Goal: Information Seeking & Learning: Learn about a topic

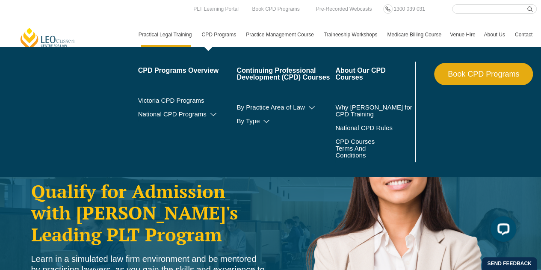
click at [218, 35] on link "CPD Programs" at bounding box center [219, 34] width 44 height 25
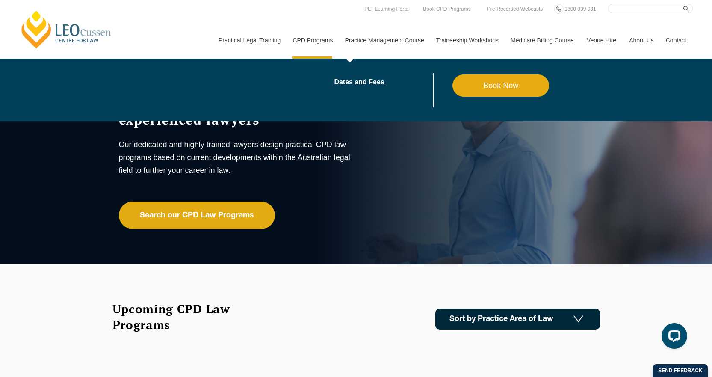
click at [395, 40] on link "Practice Management Course" at bounding box center [384, 40] width 91 height 37
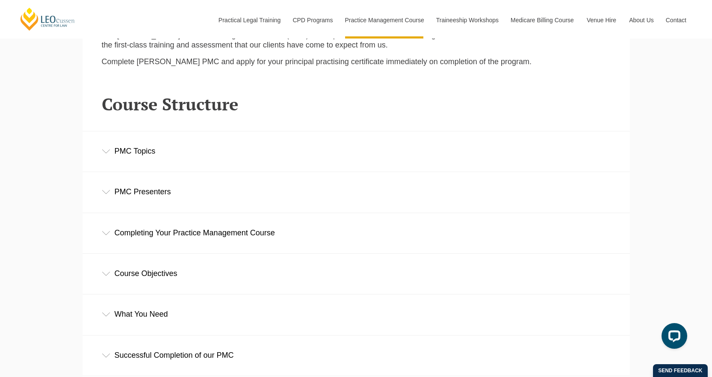
scroll to position [1154, 0]
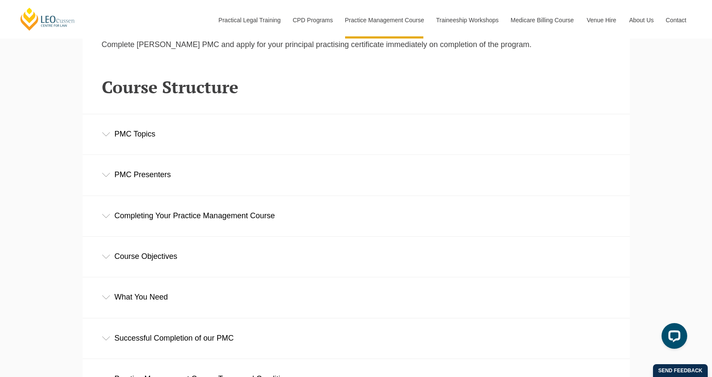
click at [133, 139] on div "PMC Topics" at bounding box center [356, 134] width 547 height 40
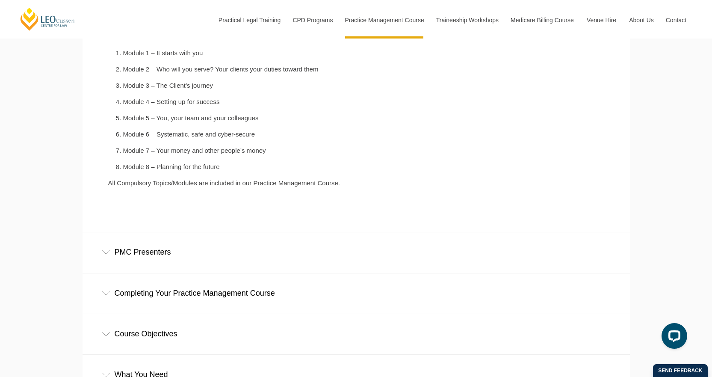
scroll to position [1325, 0]
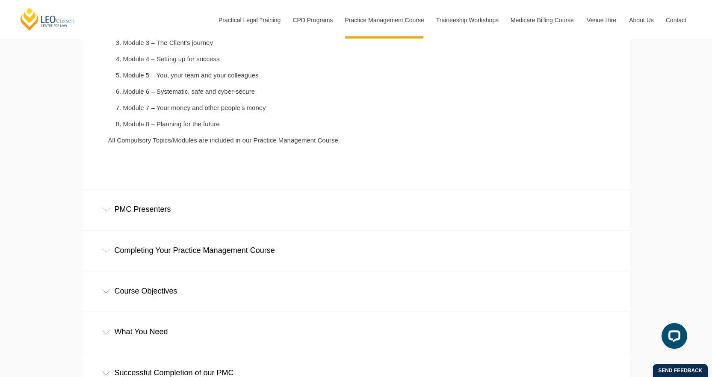
click at [176, 218] on div "PMC Presenters" at bounding box center [356, 209] width 547 height 40
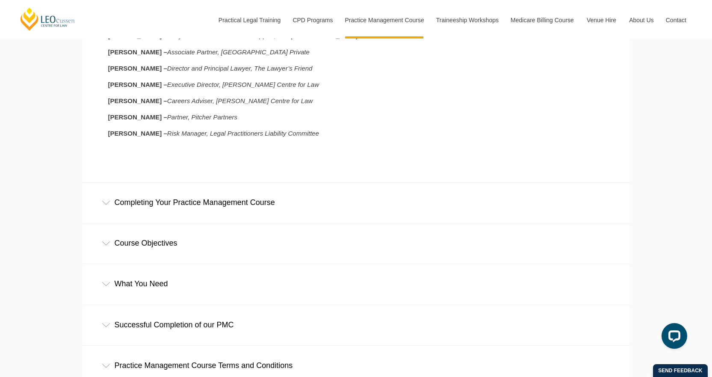
scroll to position [1582, 0]
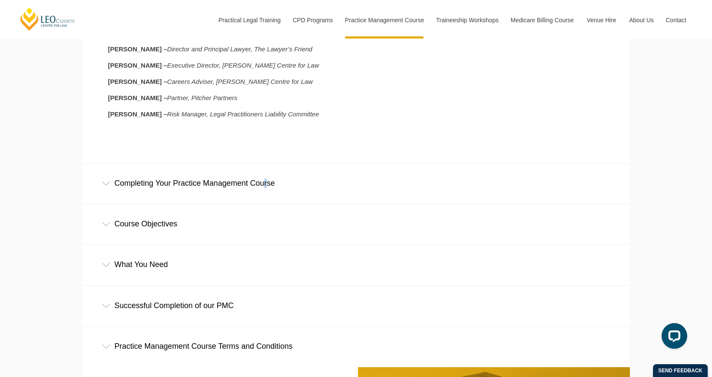
click at [245, 183] on div "Completing Your Practice Management Course" at bounding box center [356, 183] width 547 height 40
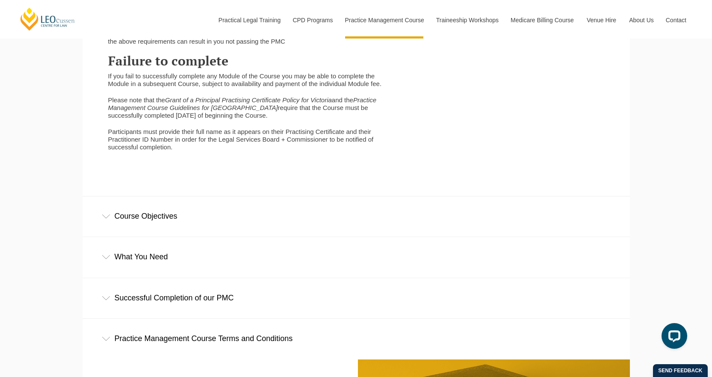
scroll to position [1967, 0]
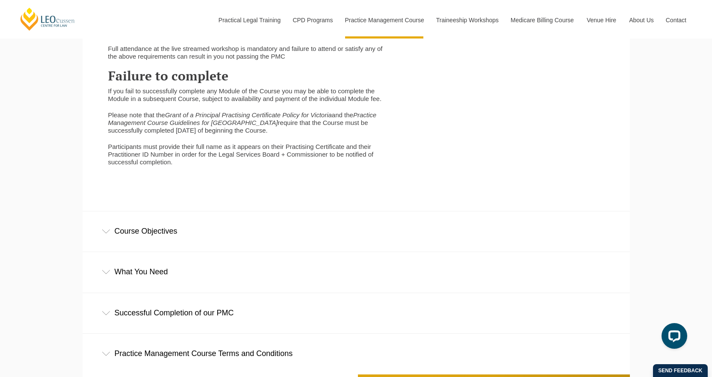
click at [173, 246] on div "Course Objectives" at bounding box center [356, 231] width 547 height 40
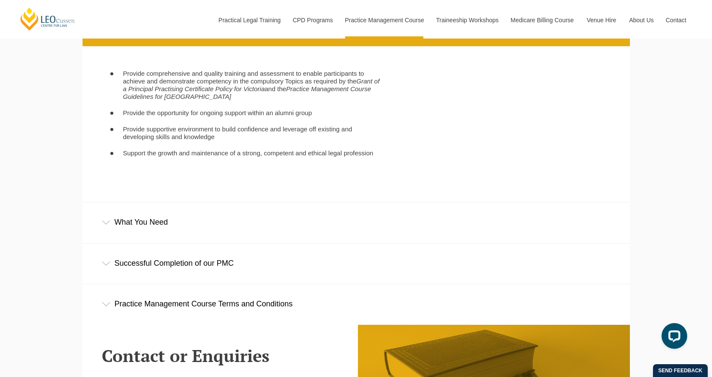
scroll to position [2180, 0]
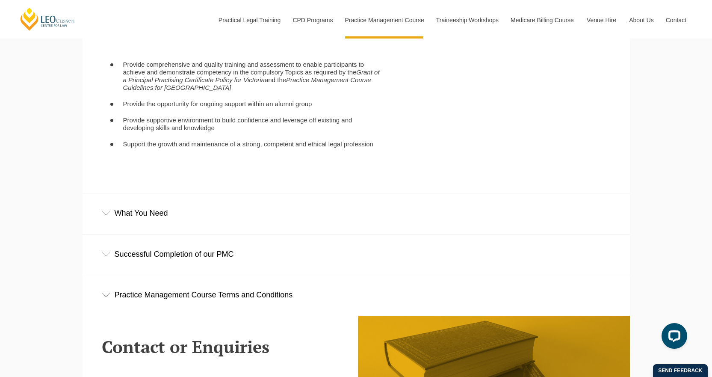
click at [154, 224] on div "What You Need" at bounding box center [356, 213] width 547 height 40
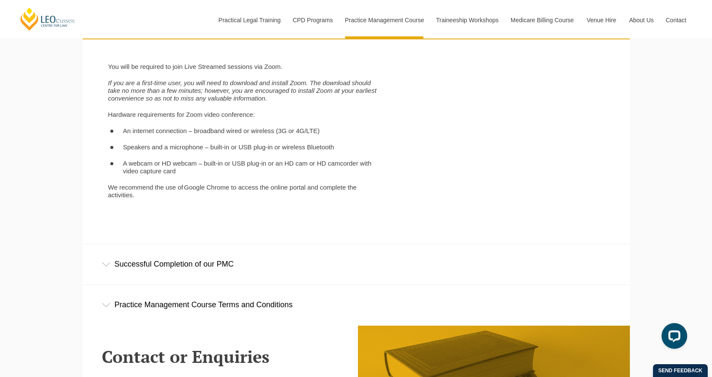
scroll to position [2394, 0]
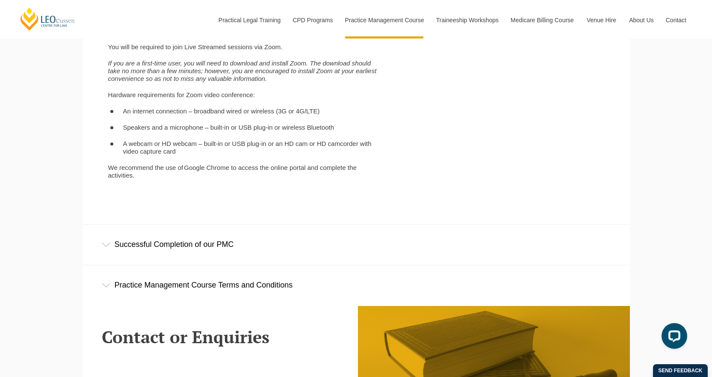
click at [232, 250] on div "Successful Completion of our PMC" at bounding box center [356, 244] width 547 height 40
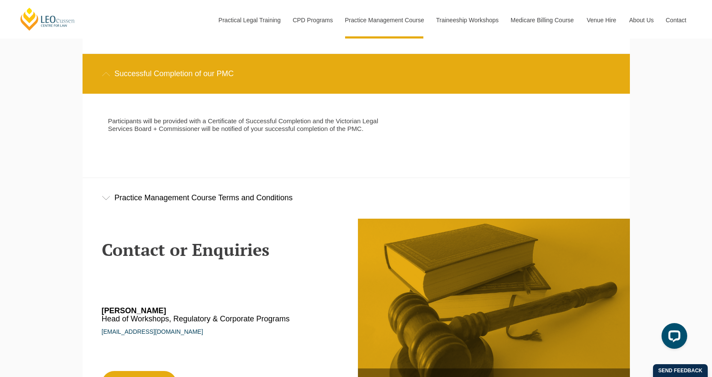
scroll to position [2565, 0]
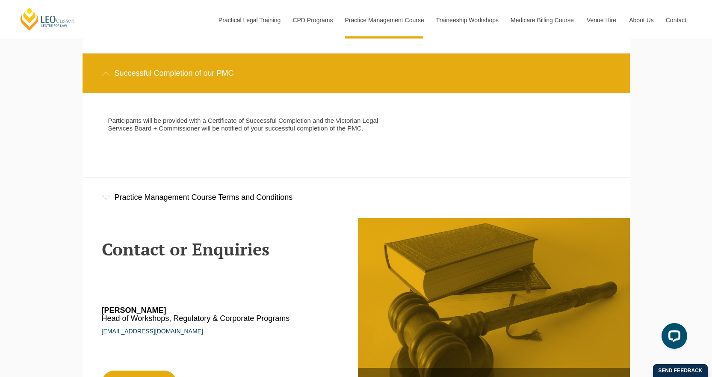
click at [243, 210] on div "Practice Management Course Terms and Conditions" at bounding box center [356, 197] width 547 height 40
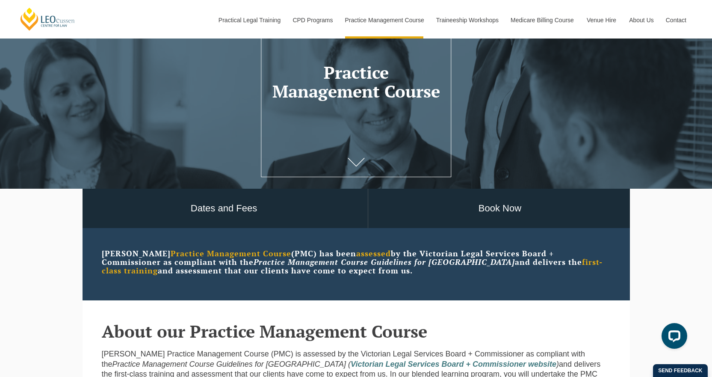
scroll to position [128, 0]
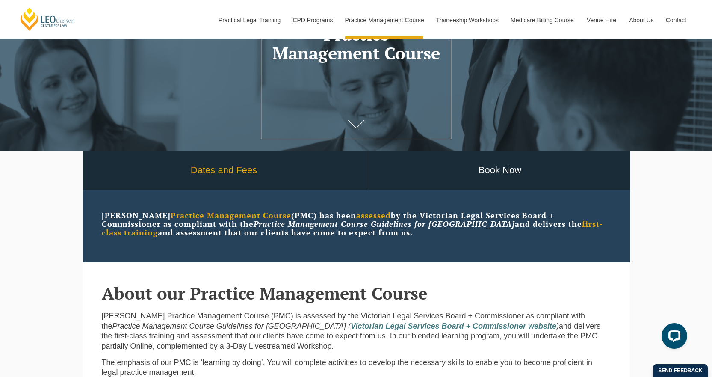
click at [212, 168] on link "Dates and Fees" at bounding box center [223, 170] width 287 height 40
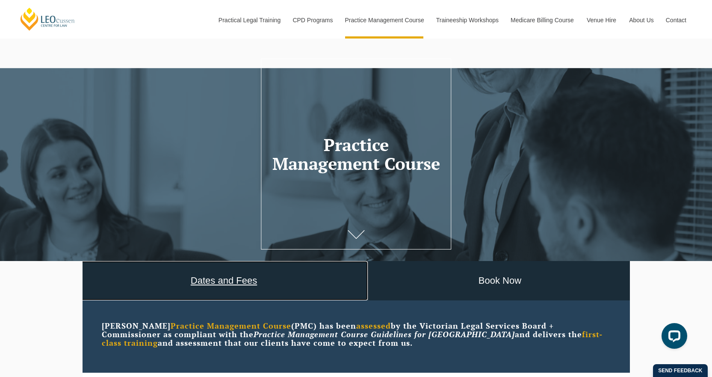
scroll to position [0, 0]
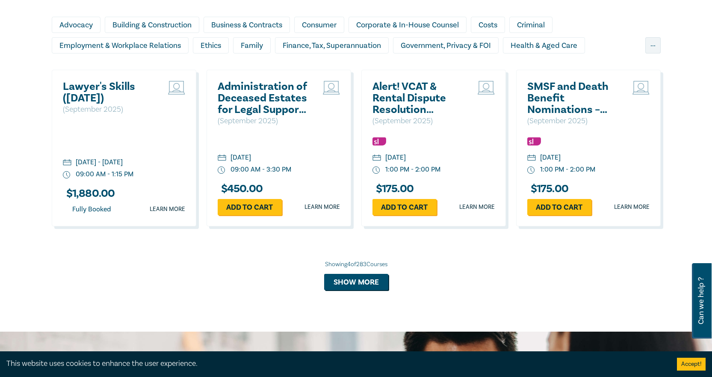
scroll to position [812, 0]
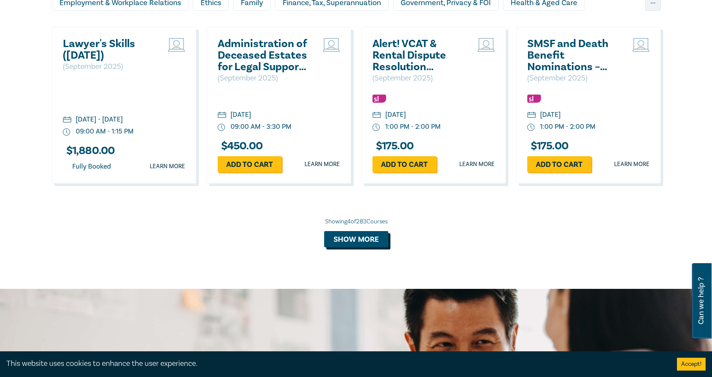
click at [372, 243] on button "Show more" at bounding box center [356, 239] width 64 height 16
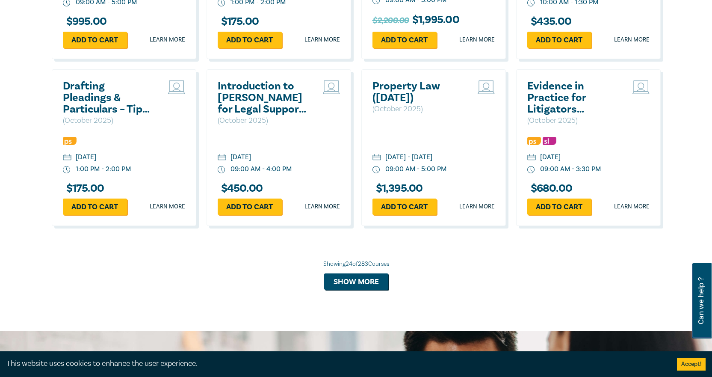
scroll to position [1625, 0]
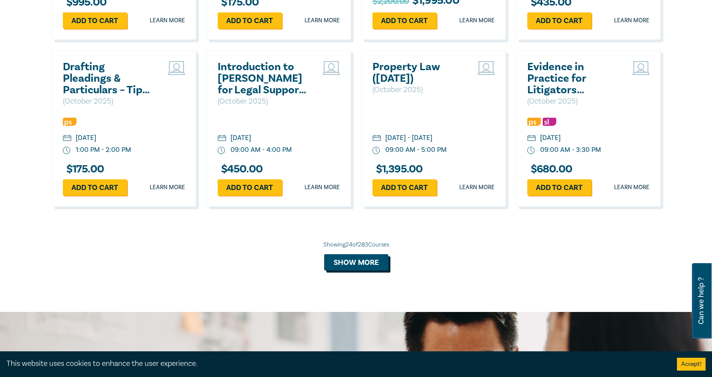
click at [339, 269] on button "Show more" at bounding box center [356, 262] width 64 height 16
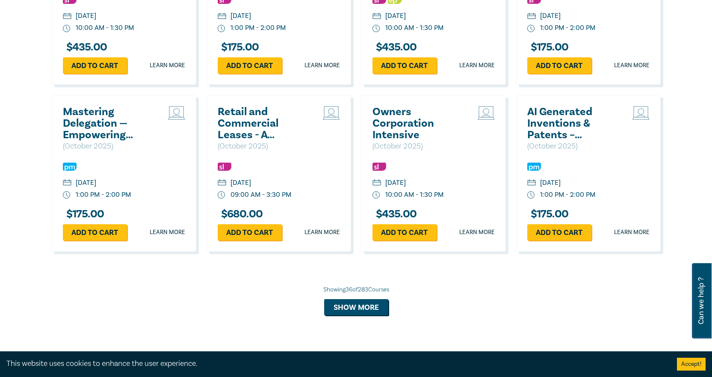
scroll to position [2095, 0]
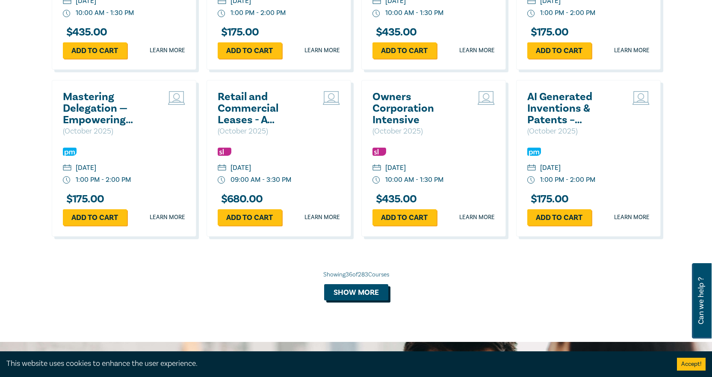
click at [348, 300] on button "Show more" at bounding box center [356, 292] width 64 height 16
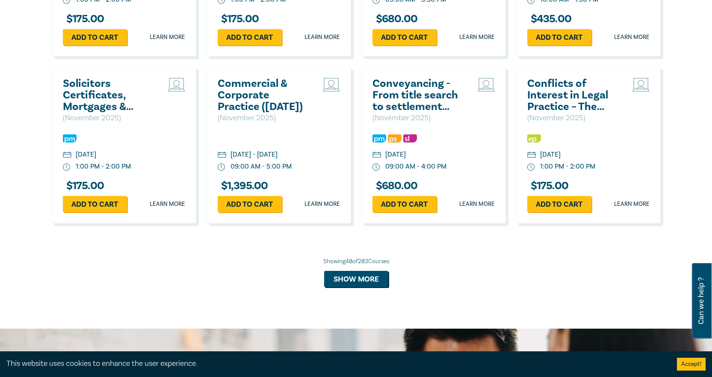
scroll to position [2651, 0]
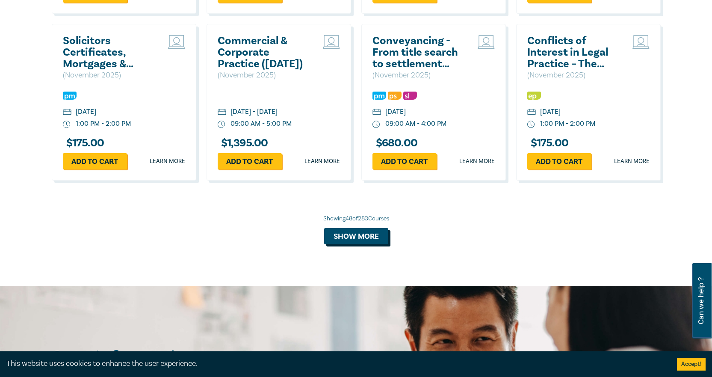
click at [349, 244] on button "Show more" at bounding box center [356, 236] width 64 height 16
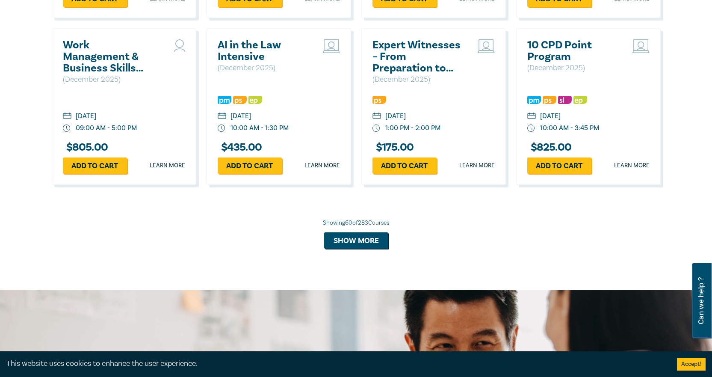
scroll to position [3164, 0]
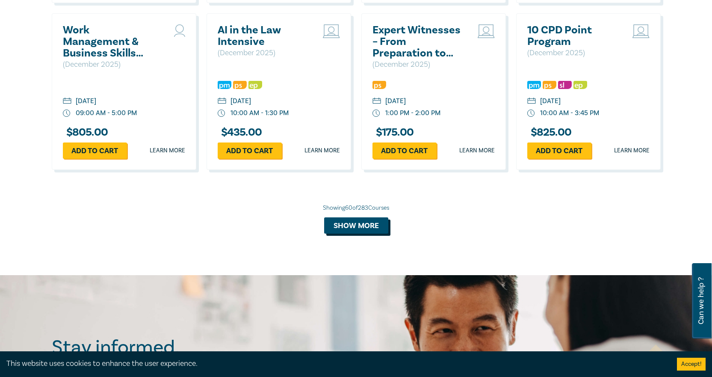
click at [364, 233] on button "Show more" at bounding box center [356, 225] width 64 height 16
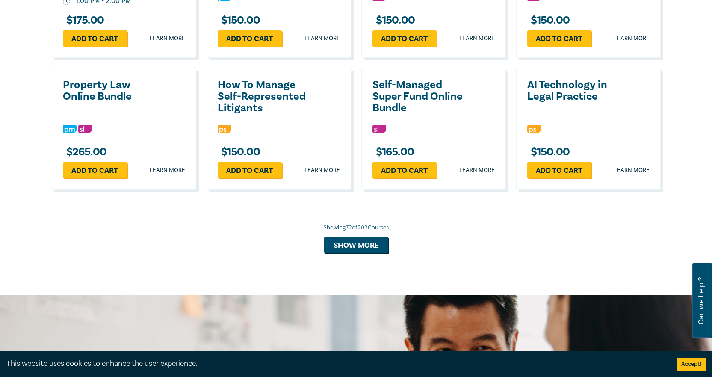
scroll to position [3634, 0]
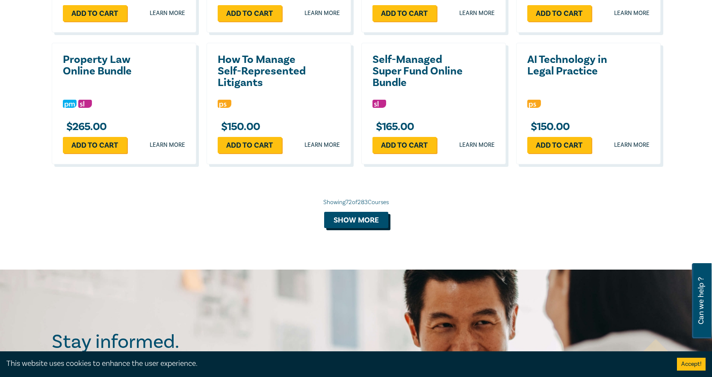
click at [368, 228] on button "Show more" at bounding box center [356, 220] width 64 height 16
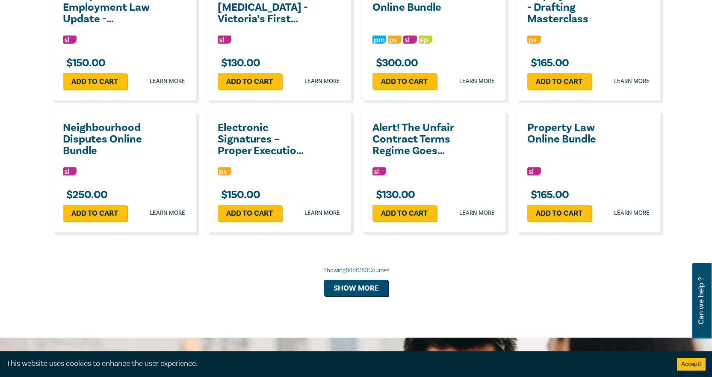
scroll to position [3976, 0]
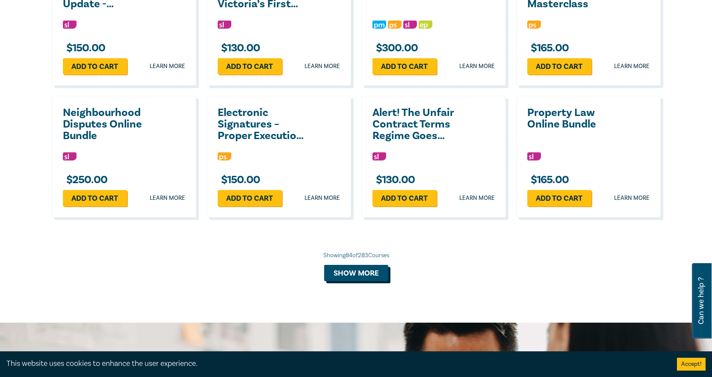
click at [354, 281] on button "Show more" at bounding box center [356, 273] width 64 height 16
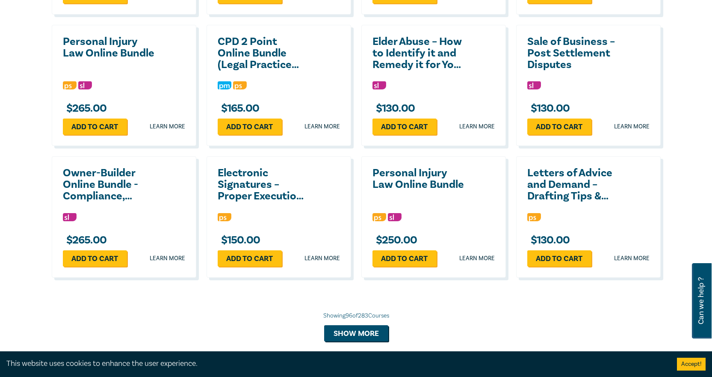
scroll to position [4275, 0]
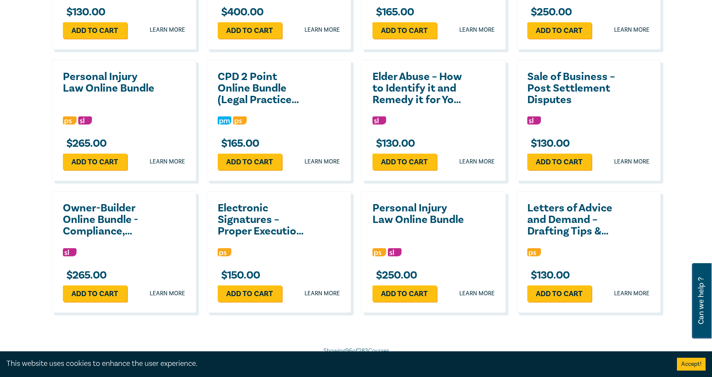
click at [433, 106] on h2 "Elder Abuse – How to Identify it and Remedy it for Your Clients" at bounding box center [418, 88] width 92 height 35
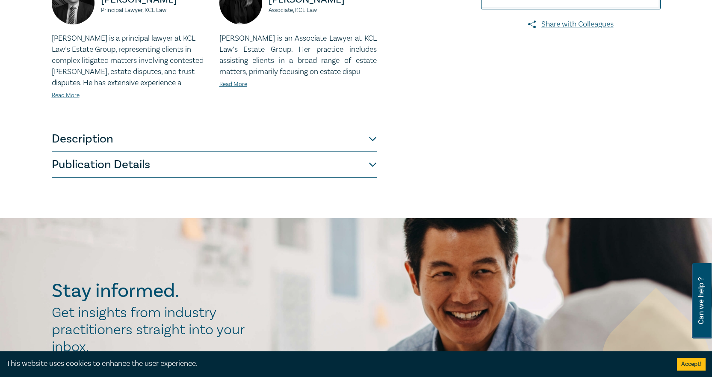
scroll to position [299, 0]
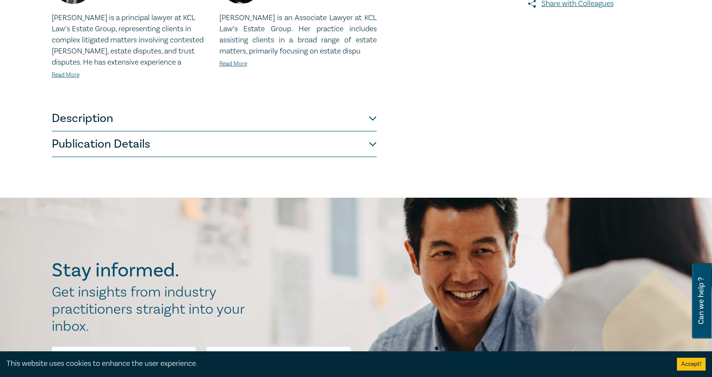
click at [103, 119] on button "Description" at bounding box center [214, 119] width 325 height 26
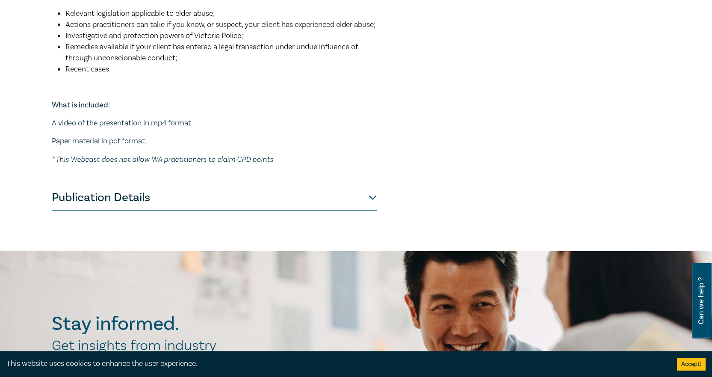
scroll to position [385, 0]
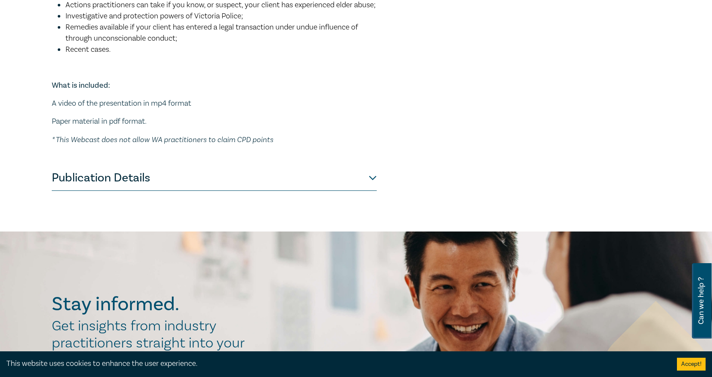
click at [148, 191] on button "Publication Details" at bounding box center [214, 178] width 325 height 26
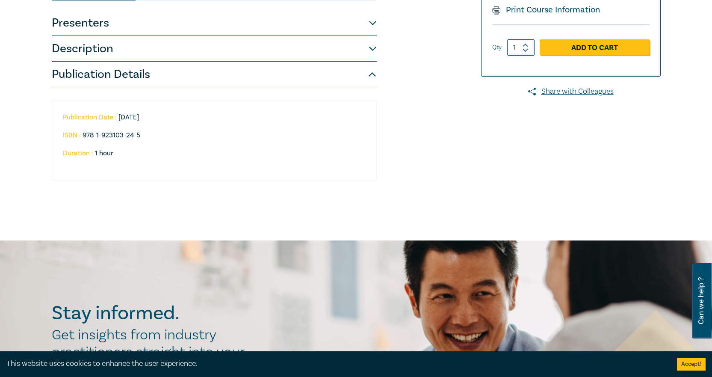
scroll to position [210, 0]
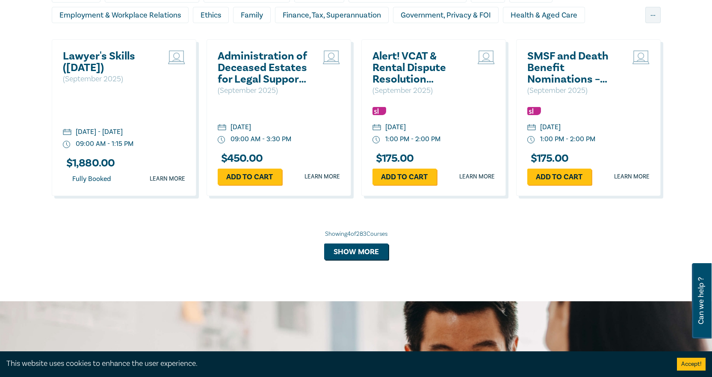
scroll to position [799, 0]
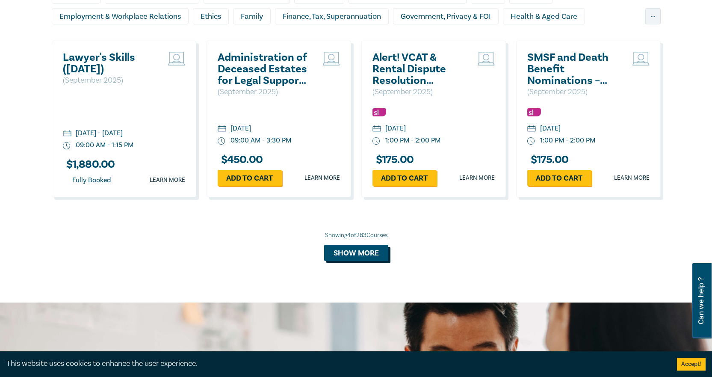
click at [359, 251] on button "Show more" at bounding box center [356, 253] width 64 height 16
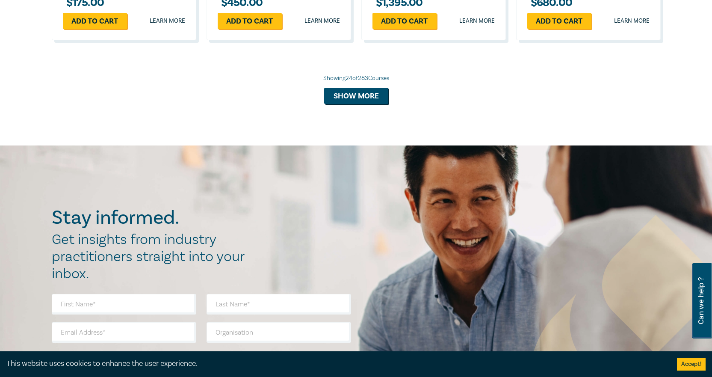
scroll to position [1730, 0]
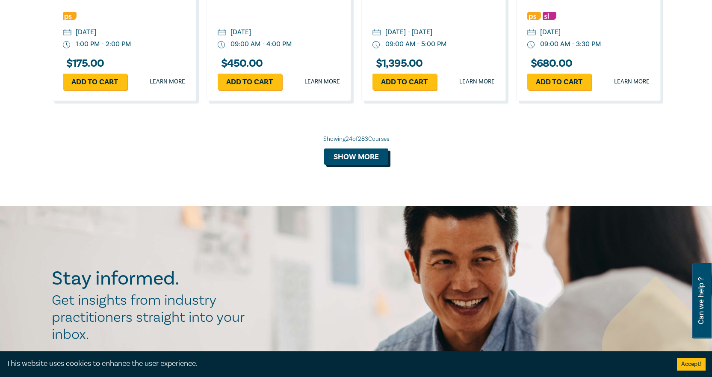
click at [359, 164] on button "Show more" at bounding box center [356, 156] width 64 height 16
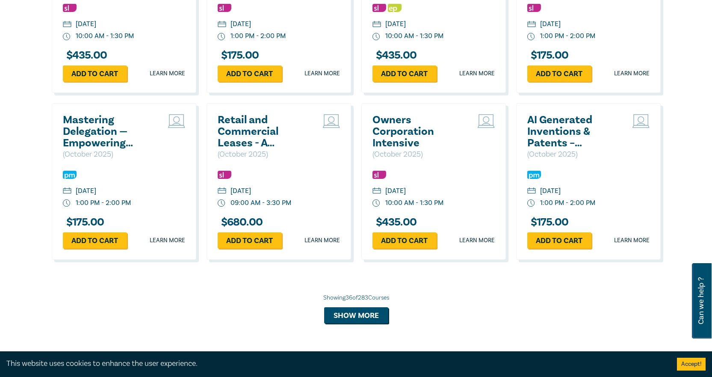
scroll to position [2200, 0]
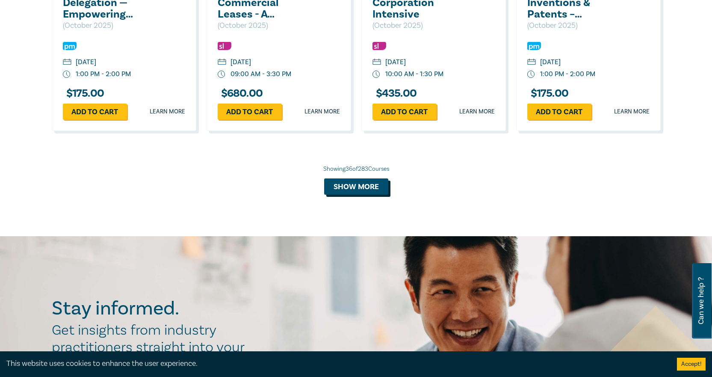
click at [360, 195] on button "Show more" at bounding box center [356, 186] width 64 height 16
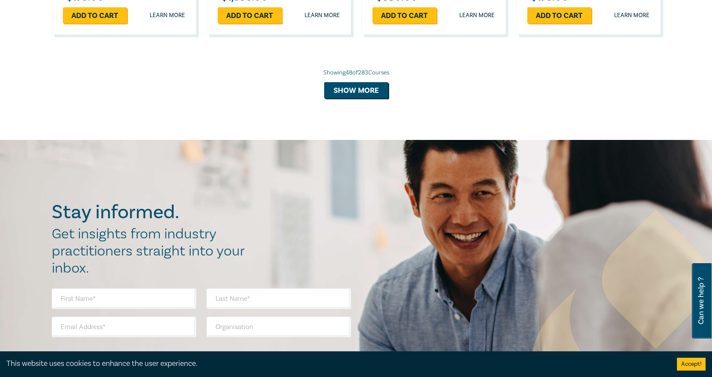
scroll to position [2799, 0]
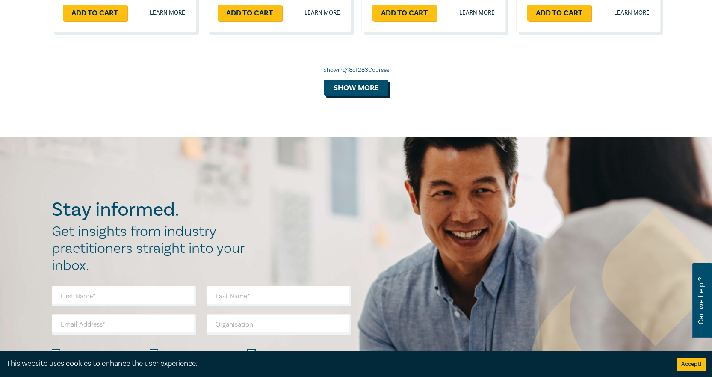
click at [346, 96] on button "Show more" at bounding box center [356, 88] width 64 height 16
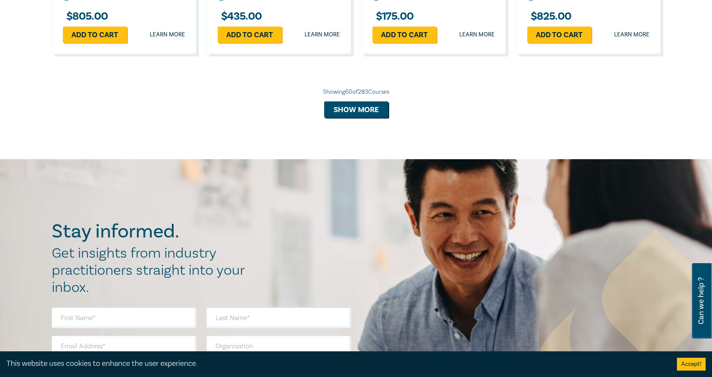
scroll to position [3312, 0]
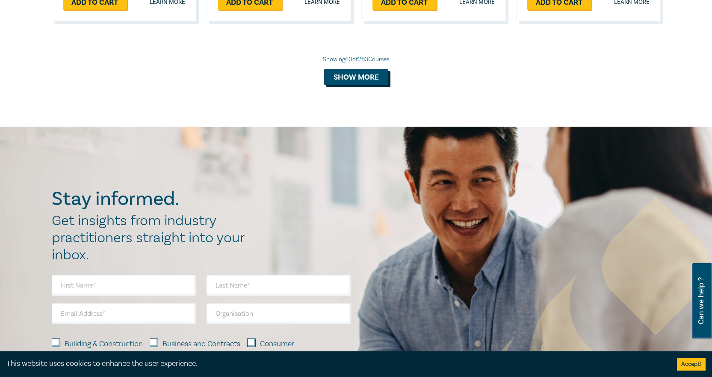
click at [348, 85] on button "Show more" at bounding box center [356, 77] width 64 height 16
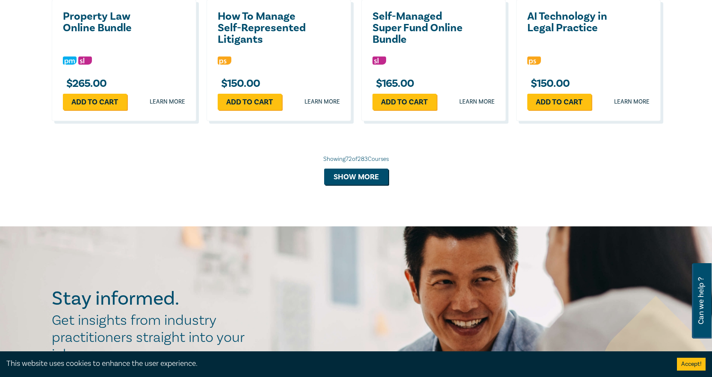
scroll to position [3697, 0]
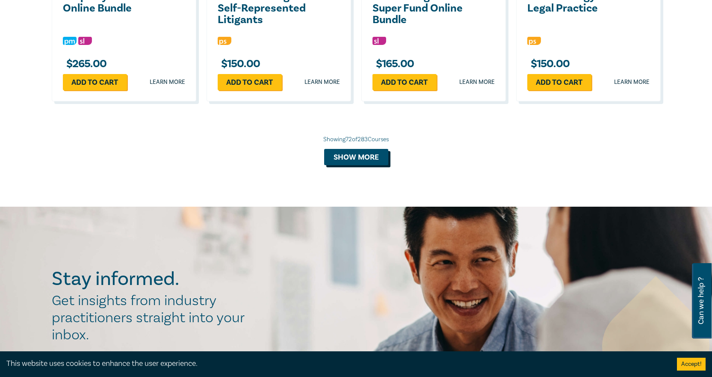
click at [360, 165] on button "Show more" at bounding box center [356, 157] width 64 height 16
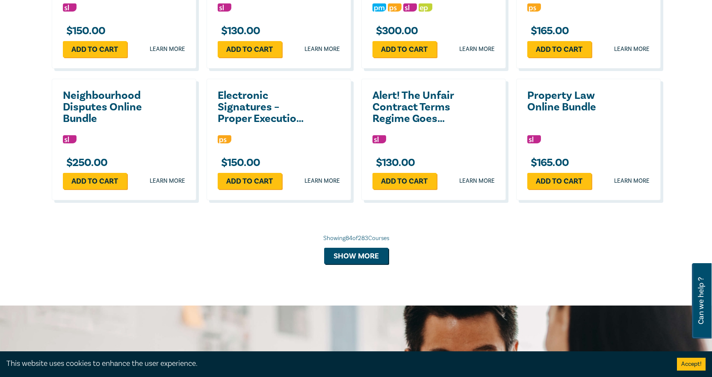
scroll to position [3996, 0]
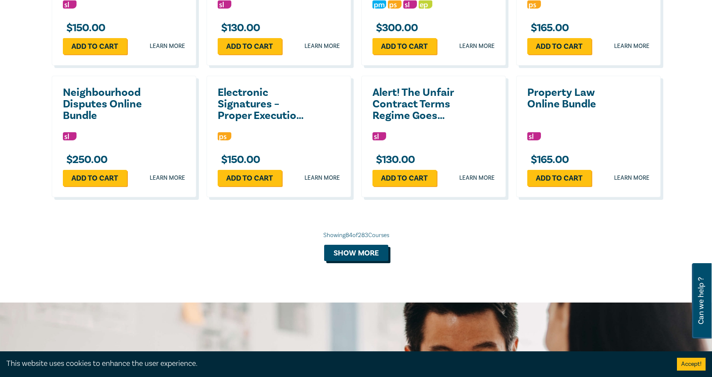
click at [360, 261] on button "Show more" at bounding box center [356, 253] width 64 height 16
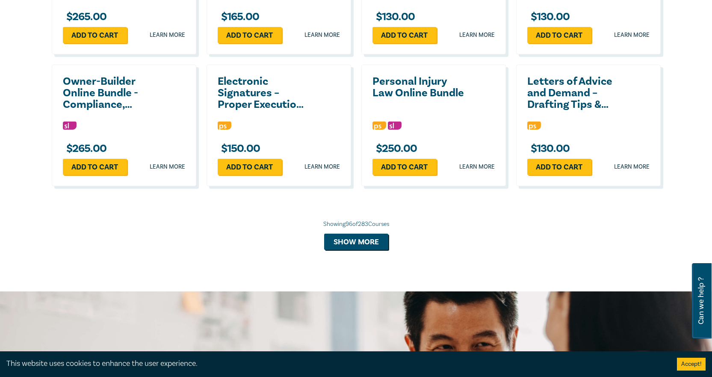
scroll to position [4424, 0]
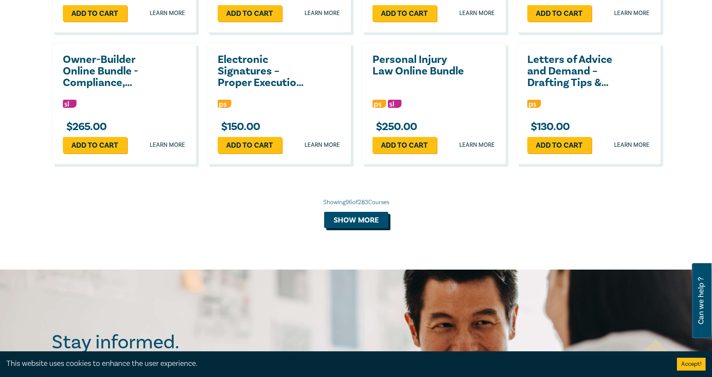
click at [364, 228] on button "Show more" at bounding box center [356, 220] width 64 height 16
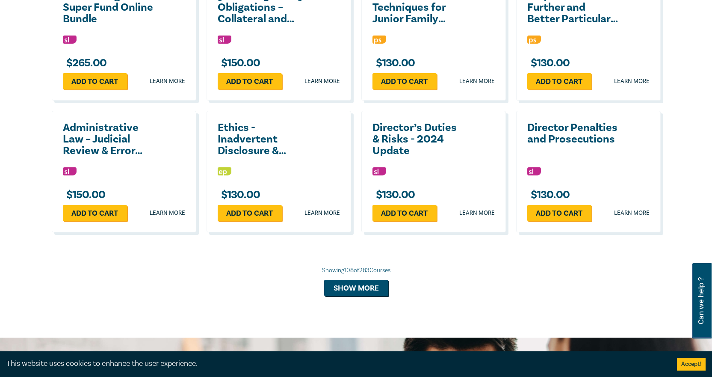
scroll to position [4766, 0]
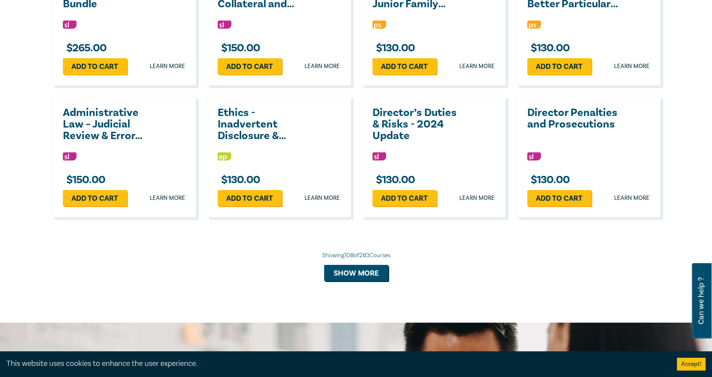
click at [360, 281] on div "Showing 108 of 283 Courses Show more" at bounding box center [356, 266] width 609 height 30
click at [360, 281] on button "Show more" at bounding box center [356, 273] width 64 height 16
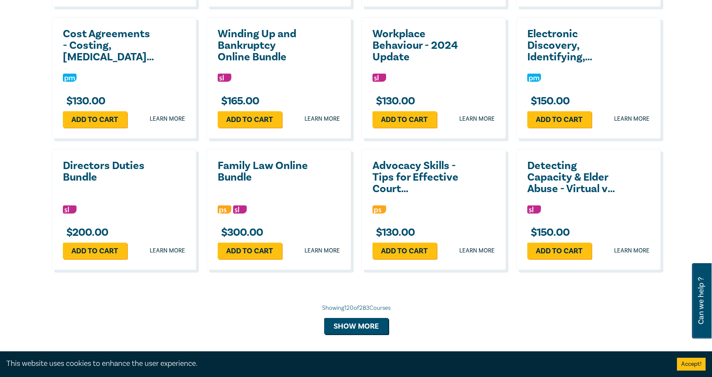
scroll to position [5150, 0]
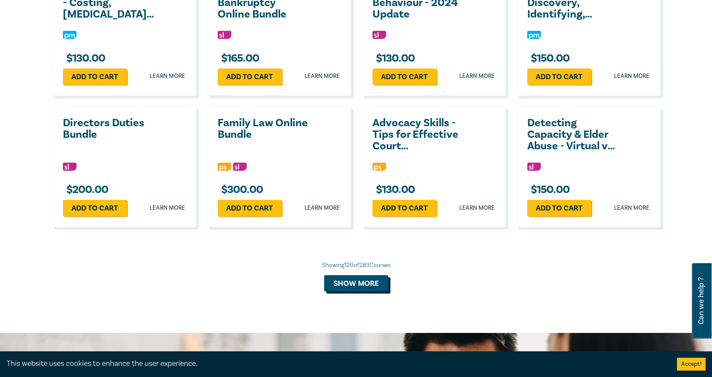
click at [356, 291] on button "Show more" at bounding box center [356, 283] width 64 height 16
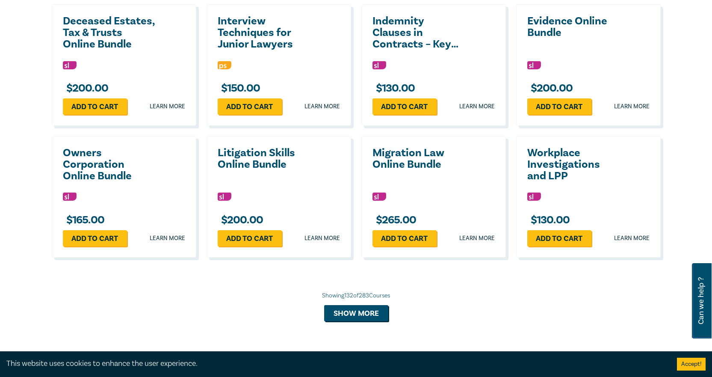
scroll to position [5535, 0]
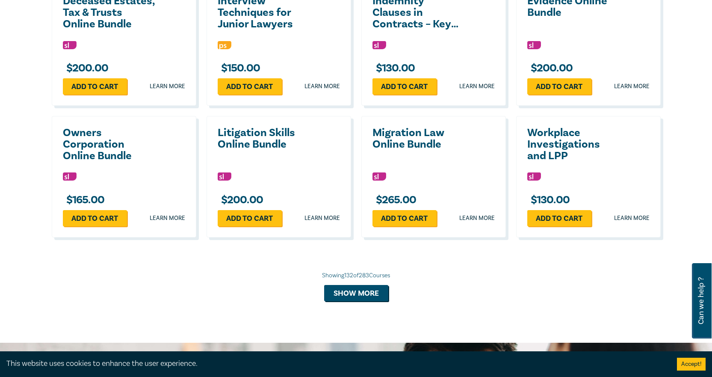
click at [357, 301] on div "Showing 132 of 283 Courses Show more" at bounding box center [356, 286] width 609 height 30
click at [360, 301] on button "Show more" at bounding box center [356, 293] width 64 height 16
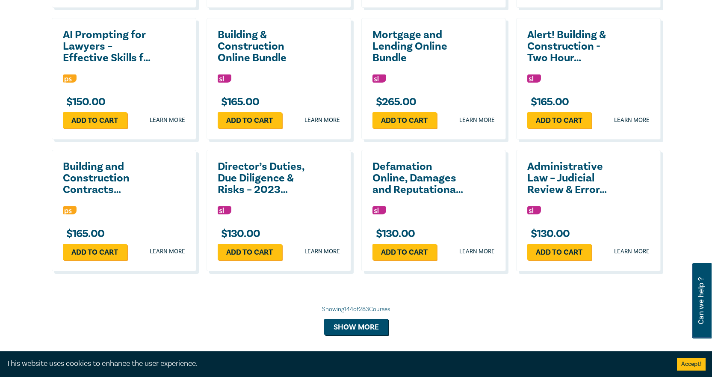
scroll to position [5920, 0]
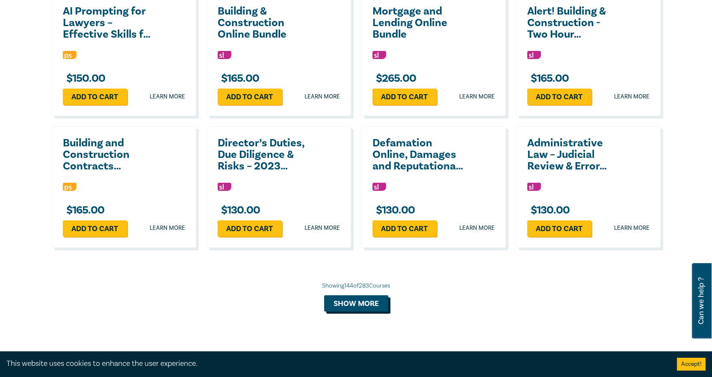
click at [373, 311] on button "Show more" at bounding box center [356, 303] width 64 height 16
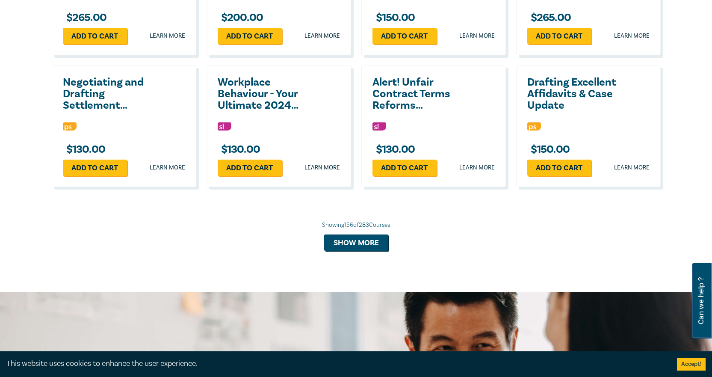
scroll to position [6390, 0]
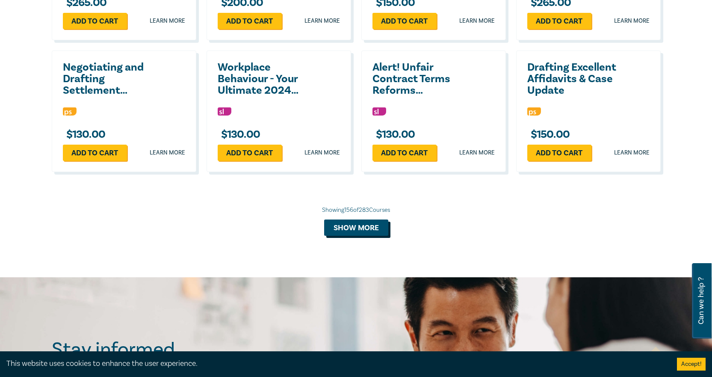
click at [345, 236] on button "Show more" at bounding box center [356, 227] width 64 height 16
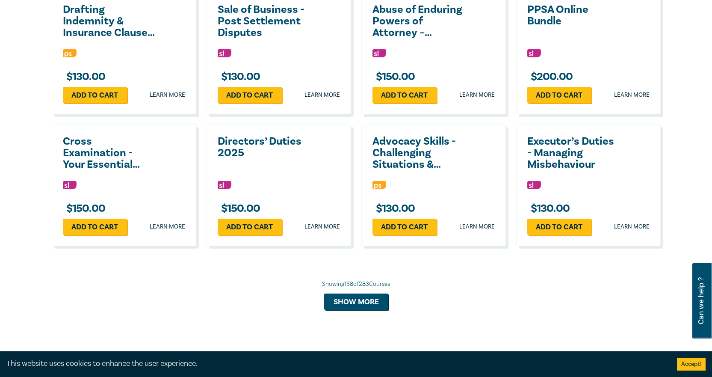
scroll to position [6732, 0]
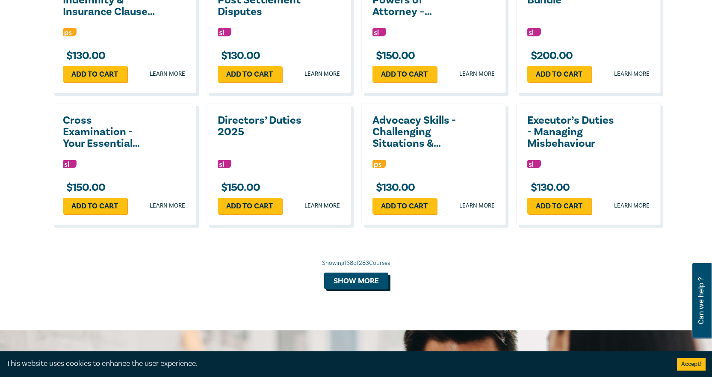
click at [348, 289] on button "Show more" at bounding box center [356, 280] width 64 height 16
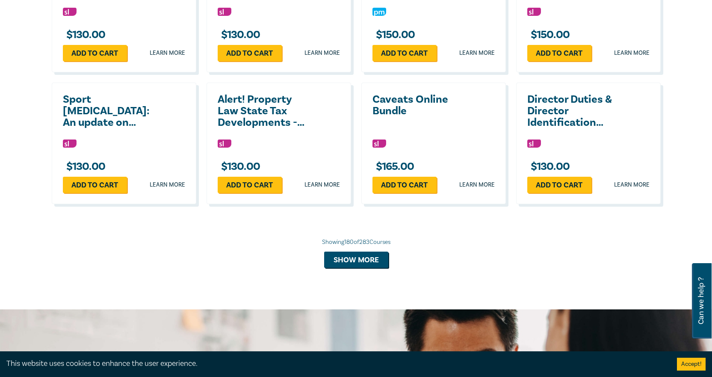
scroll to position [7160, 0]
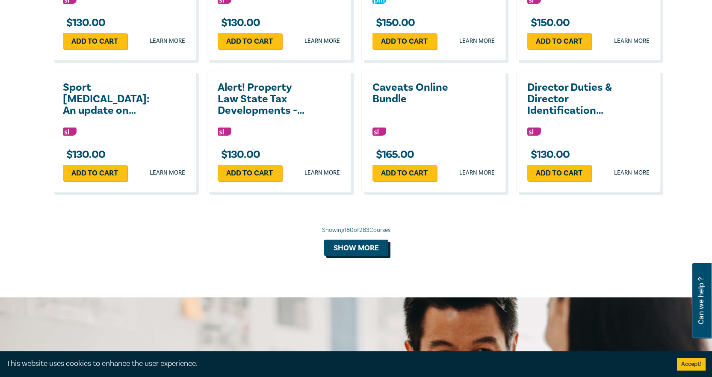
click at [346, 256] on button "Show more" at bounding box center [356, 247] width 64 height 16
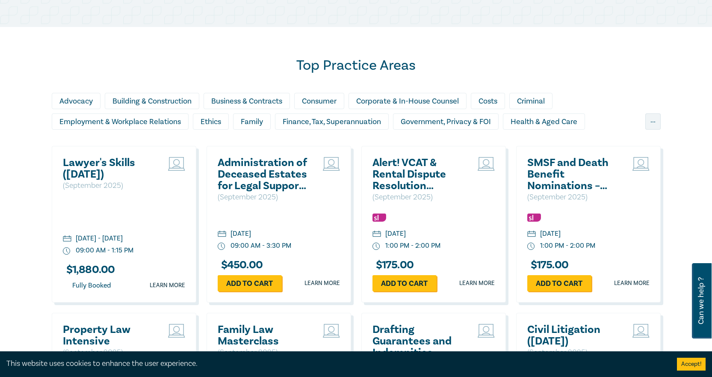
scroll to position [727, 0]
